Goal: Information Seeking & Learning: Understand process/instructions

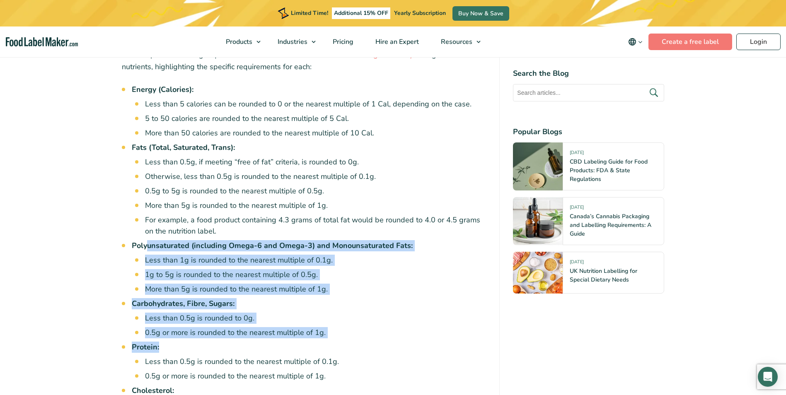
drag, startPoint x: 154, startPoint y: 221, endPoint x: 276, endPoint y: 323, distance: 159.2
drag, startPoint x: 276, startPoint y: 323, endPoint x: 399, endPoint y: 264, distance: 135.9
click at [399, 284] on li "More than 5g is rounded to the nearest multiple of 1g." at bounding box center [316, 289] width 342 height 11
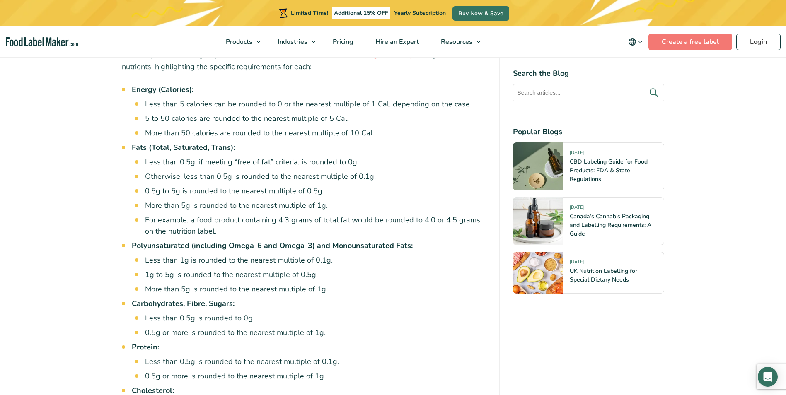
scroll to position [1492, 0]
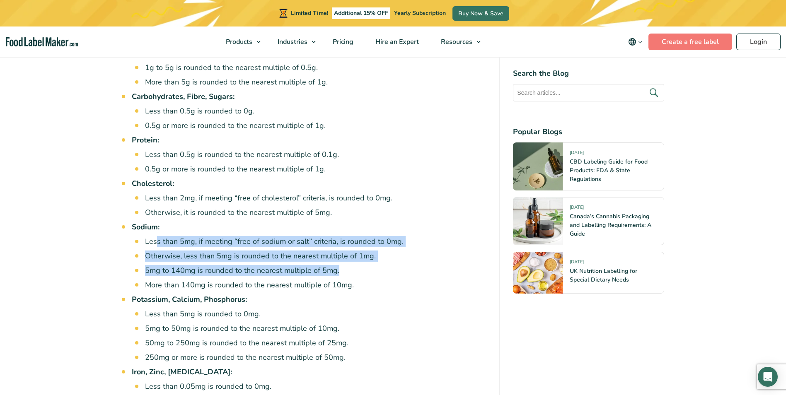
drag, startPoint x: 156, startPoint y: 215, endPoint x: 342, endPoint y: 245, distance: 188.5
click at [342, 245] on ul "Less than 5mg, if meeting “free of sodium or salt” criteria, is rounded to 0mg.…" at bounding box center [316, 263] width 342 height 55
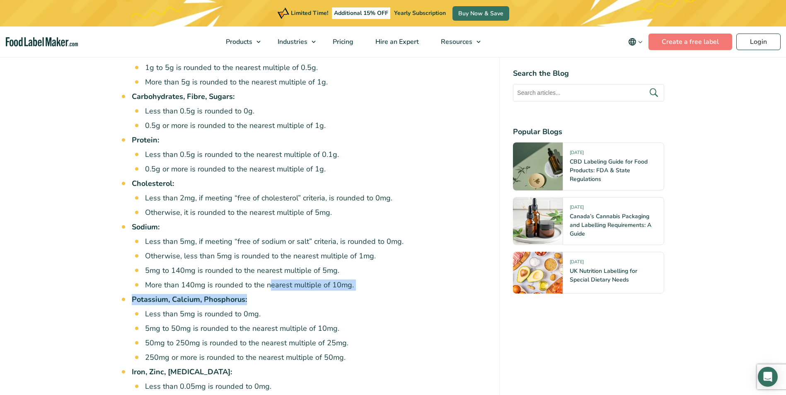
drag, startPoint x: 269, startPoint y: 257, endPoint x: 346, endPoint y: 269, distance: 78.9
click at [346, 269] on ul "Energy (Calories): Less than 5 calories can be rounded to 0 or the nearest mult…" at bounding box center [309, 374] width 355 height 994
drag, startPoint x: 233, startPoint y: 254, endPoint x: 379, endPoint y: 258, distance: 145.5
click at [379, 280] on li "More than 140mg is rounded to the nearest multiple of 10mg." at bounding box center [316, 285] width 342 height 11
